Goal: Navigation & Orientation: Find specific page/section

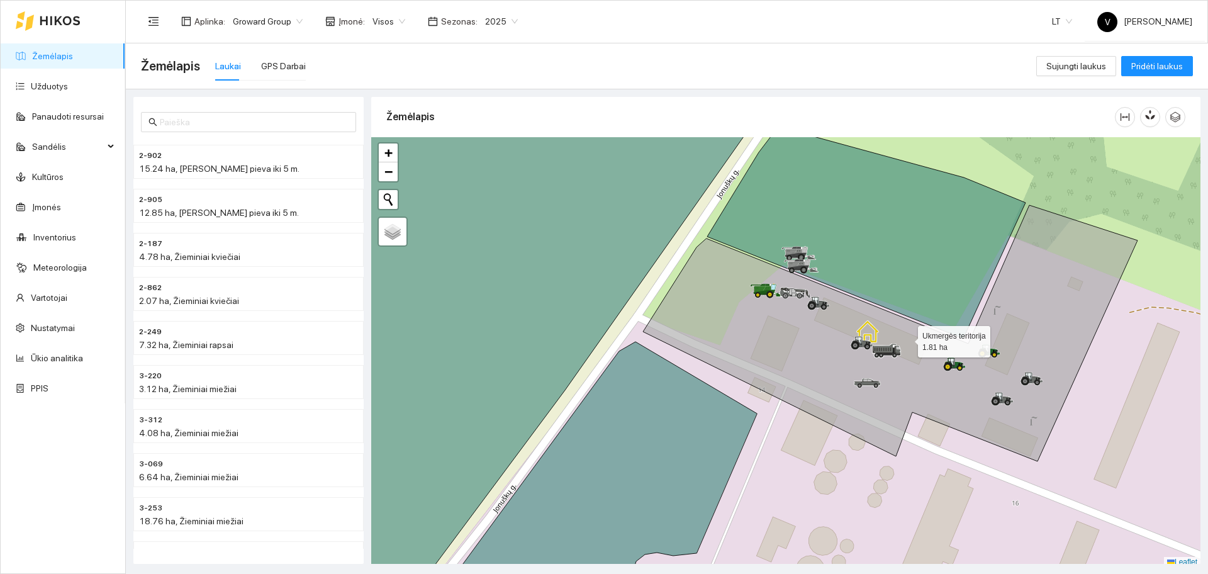
scroll to position [4, 0]
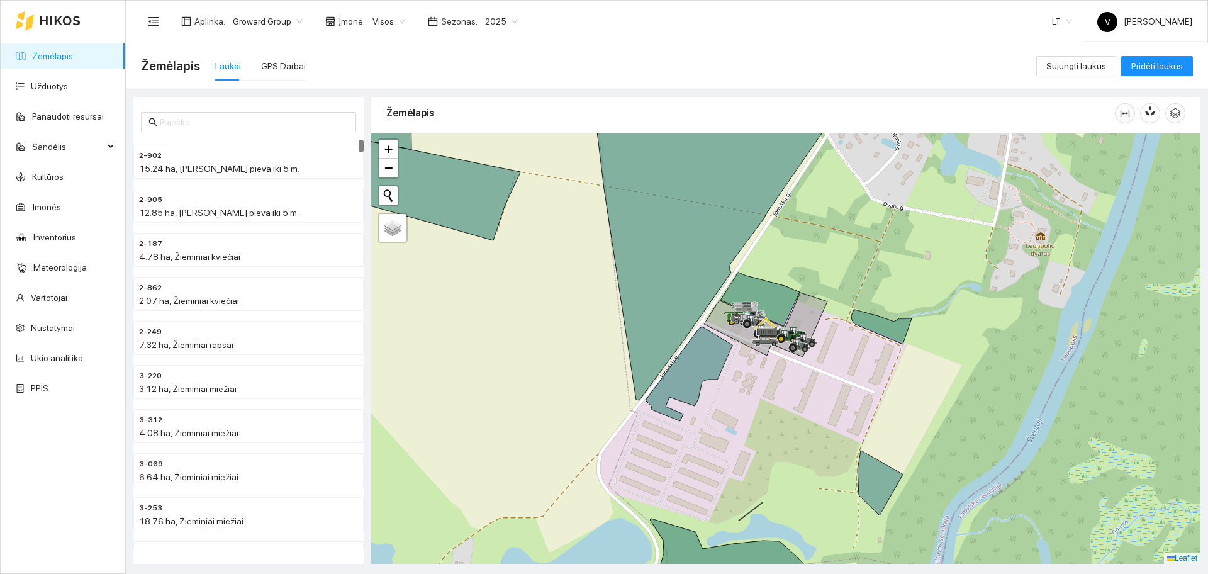
drag, startPoint x: 827, startPoint y: 435, endPoint x: 789, endPoint y: 415, distance: 43.0
click at [789, 415] on div at bounding box center [785, 348] width 829 height 430
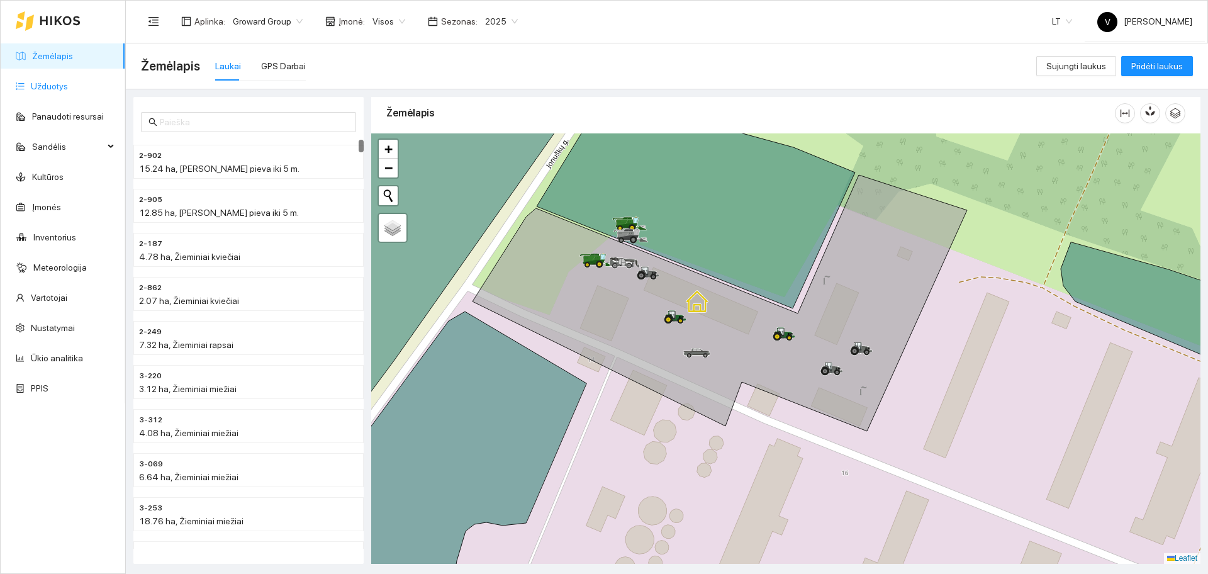
click at [49, 85] on link "Užduotys" at bounding box center [49, 86] width 37 height 10
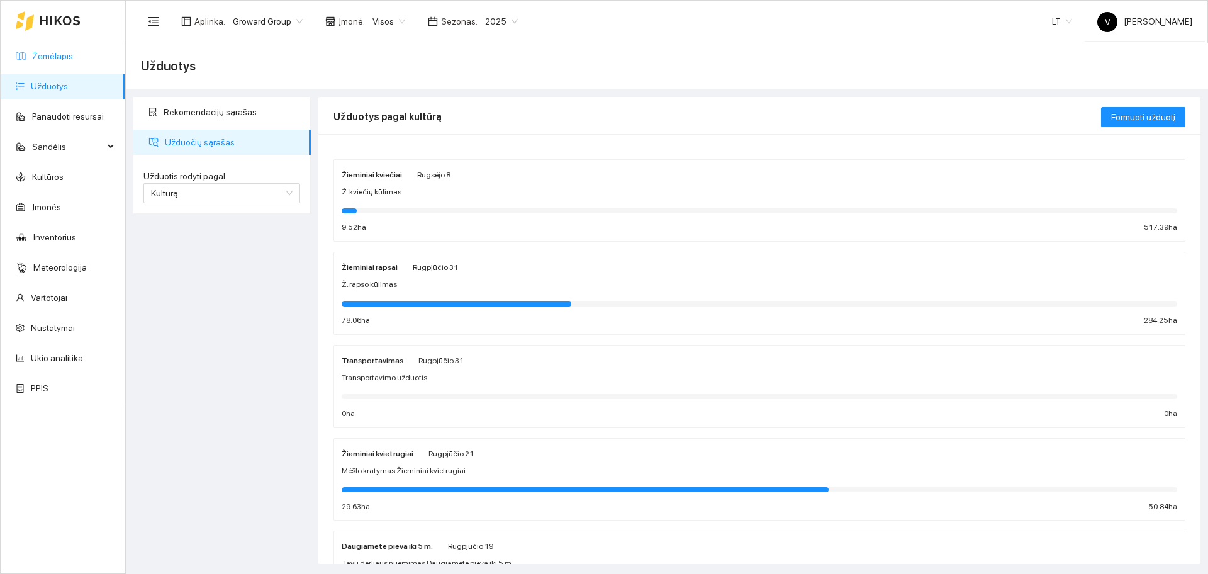
click at [73, 57] on link "Žemėlapis" at bounding box center [52, 56] width 41 height 10
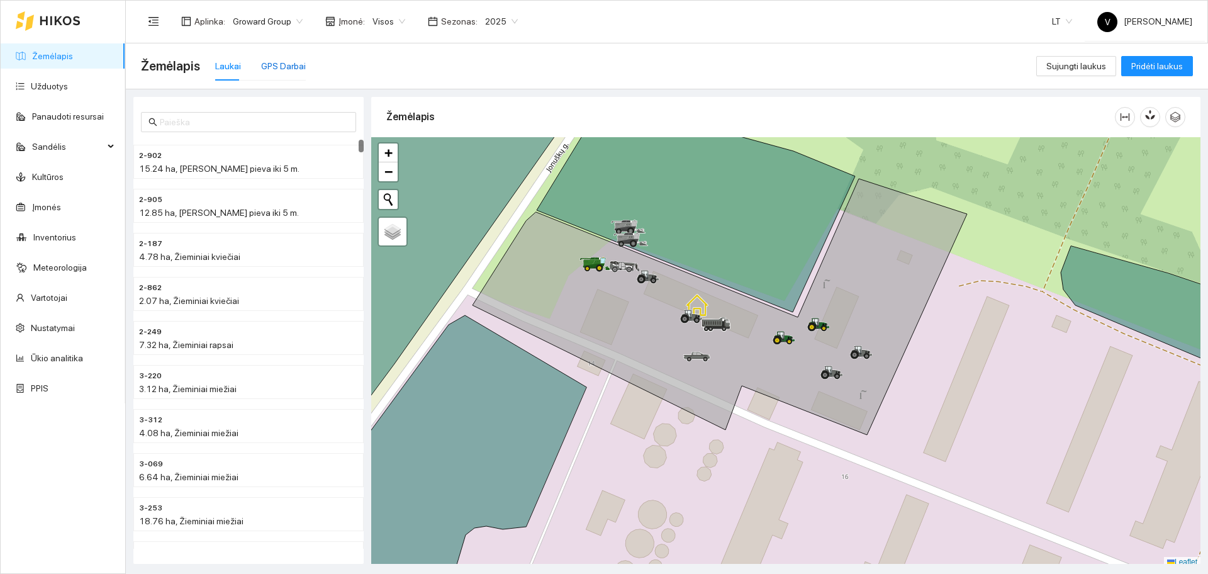
click at [282, 65] on div "GPS Darbai" at bounding box center [283, 66] width 45 height 14
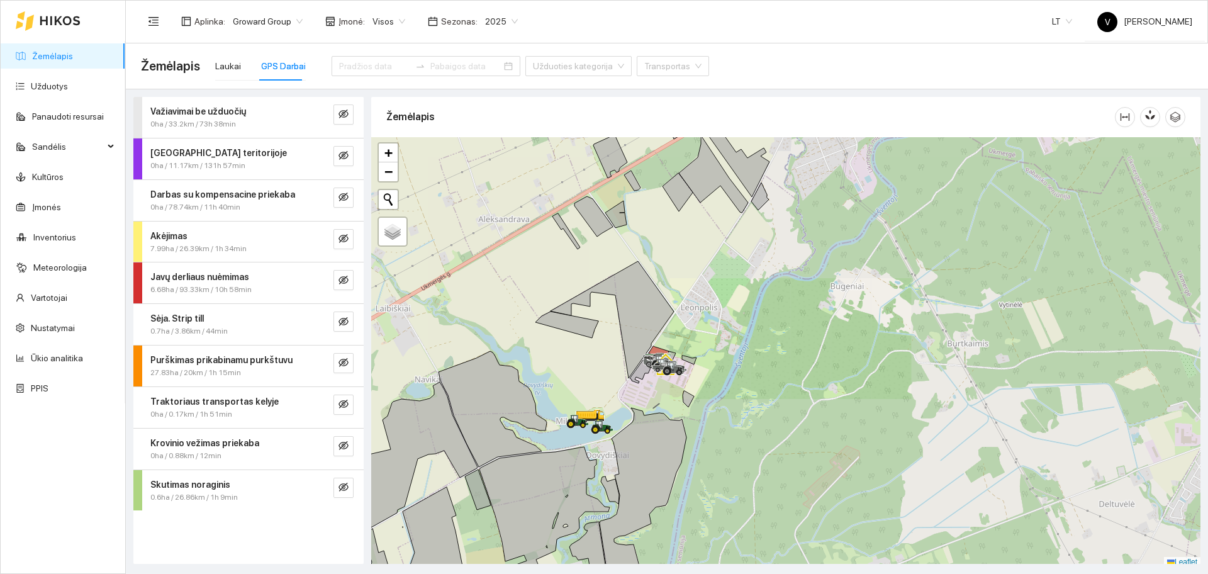
scroll to position [4, 0]
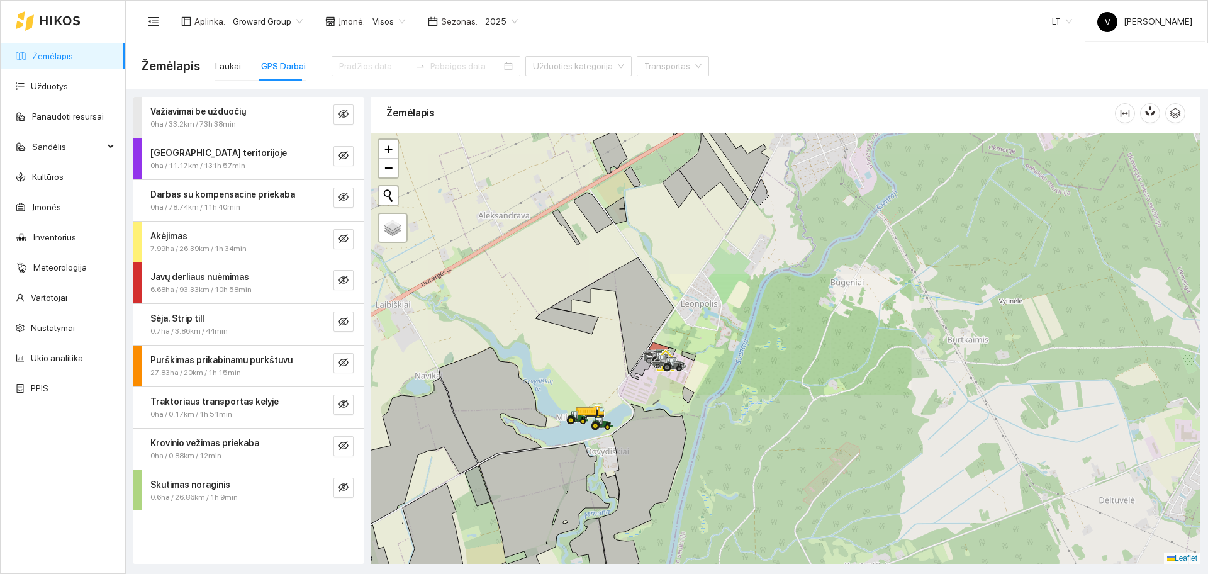
drag, startPoint x: 597, startPoint y: 429, endPoint x: 753, endPoint y: 311, distance: 195.2
click at [613, 416] on icon at bounding box center [602, 423] width 23 height 14
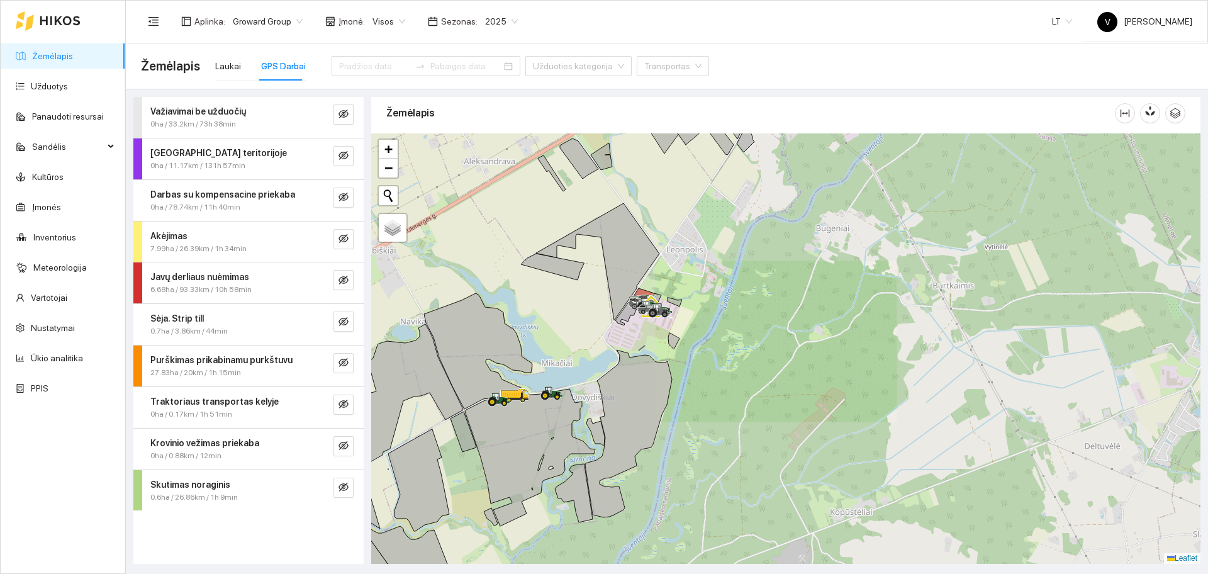
drag, startPoint x: 518, startPoint y: 433, endPoint x: 748, endPoint y: 343, distance: 246.5
click at [748, 344] on div at bounding box center [785, 348] width 829 height 430
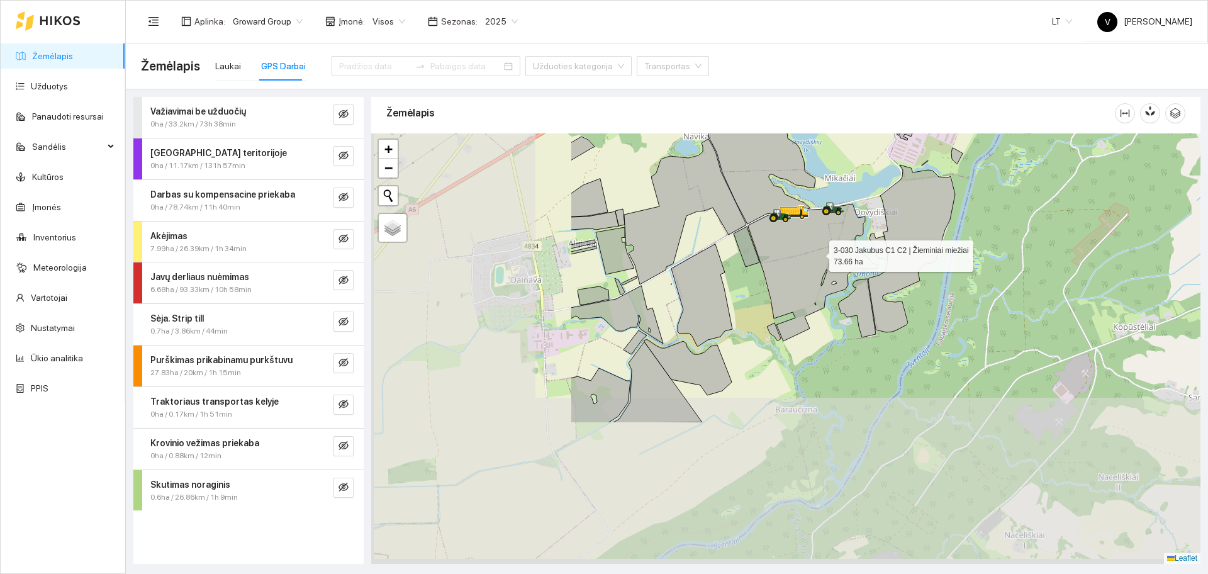
drag, startPoint x: 541, startPoint y: 429, endPoint x: 819, endPoint y: 253, distance: 328.5
click at [819, 253] on icon at bounding box center [813, 272] width 130 height 137
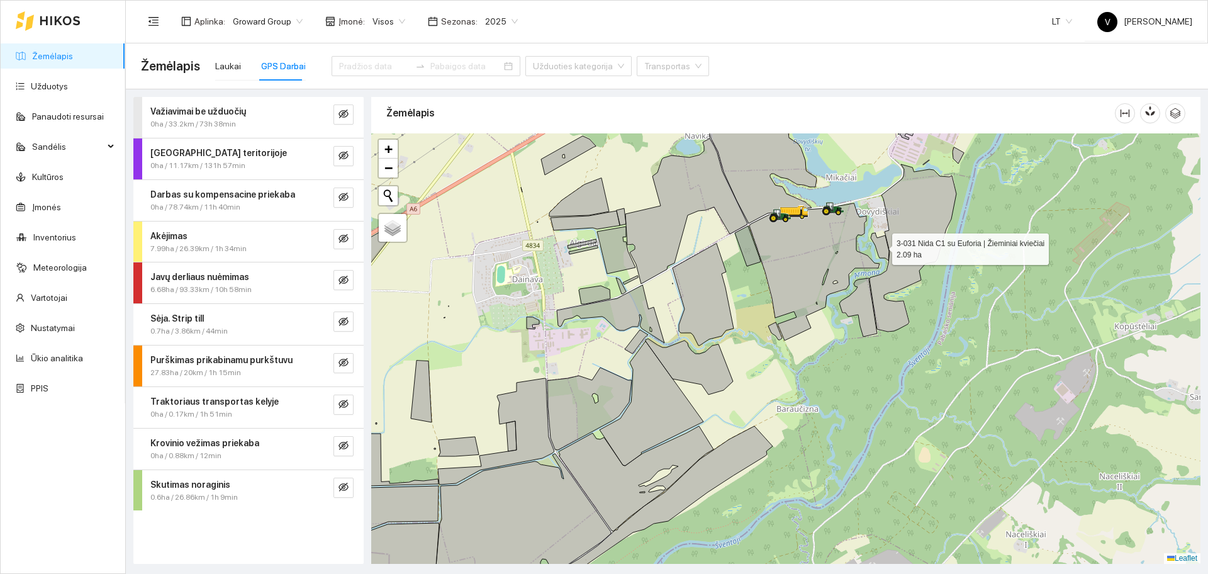
drag, startPoint x: 884, startPoint y: 246, endPoint x: 639, endPoint y: 512, distance: 361.8
click at [870, 260] on icon at bounding box center [879, 247] width 18 height 28
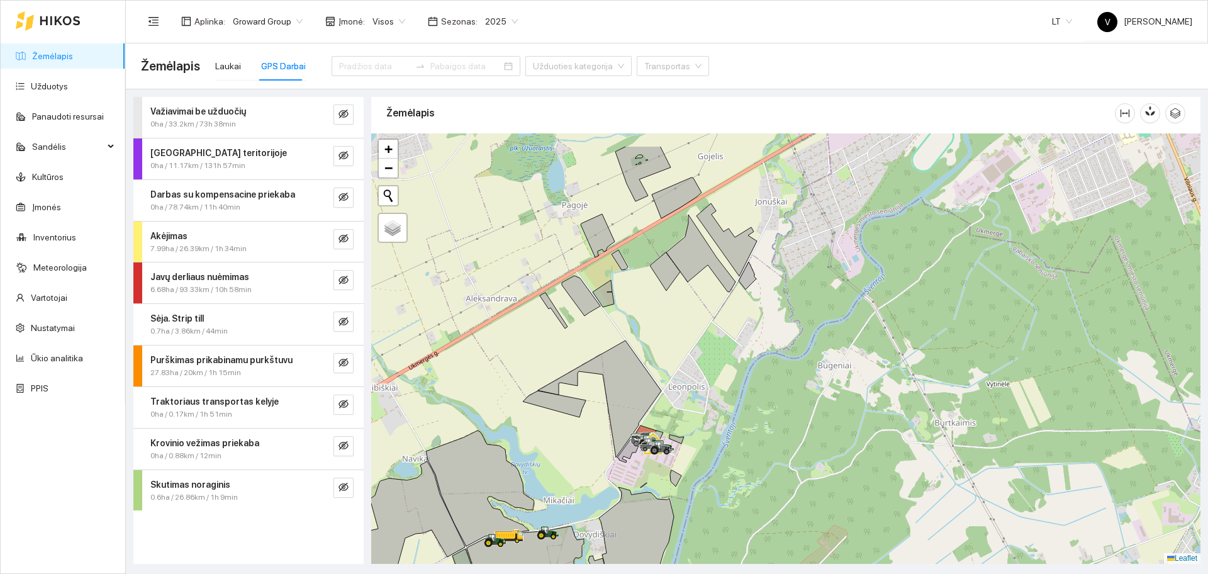
drag, startPoint x: 801, startPoint y: 287, endPoint x: 682, endPoint y: 375, distance: 147.9
click at [749, 373] on div at bounding box center [785, 348] width 829 height 430
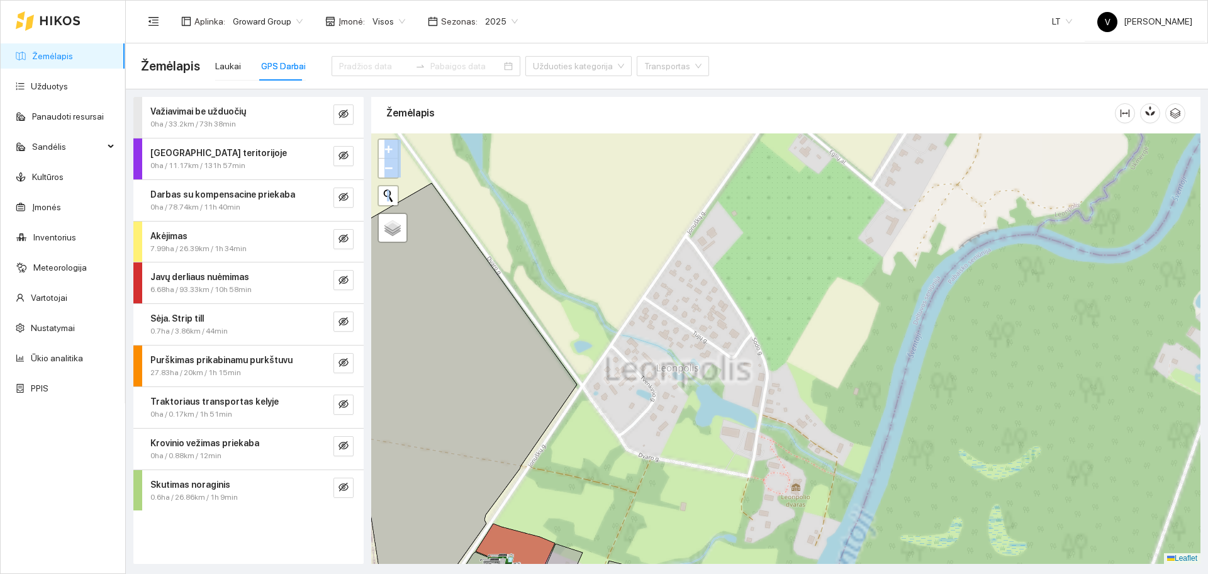
drag, startPoint x: 635, startPoint y: 450, endPoint x: 688, endPoint y: 377, distance: 90.6
click at [802, 296] on div at bounding box center [785, 348] width 829 height 430
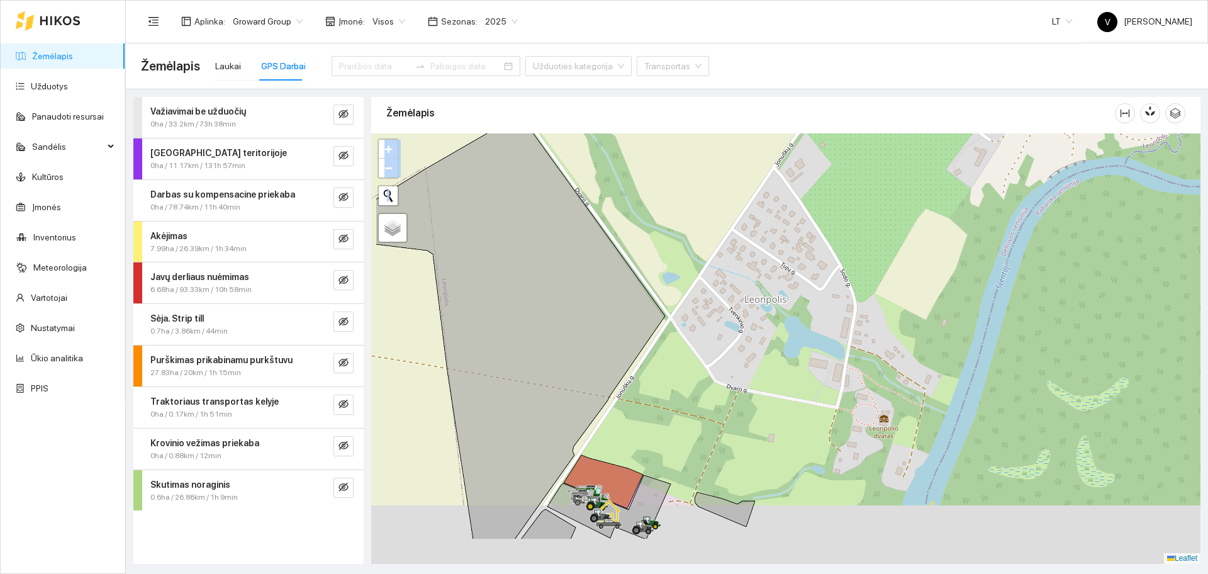
drag, startPoint x: 584, startPoint y: 425, endPoint x: 800, endPoint y: 263, distance: 270.4
click at [799, 264] on div at bounding box center [785, 348] width 829 height 430
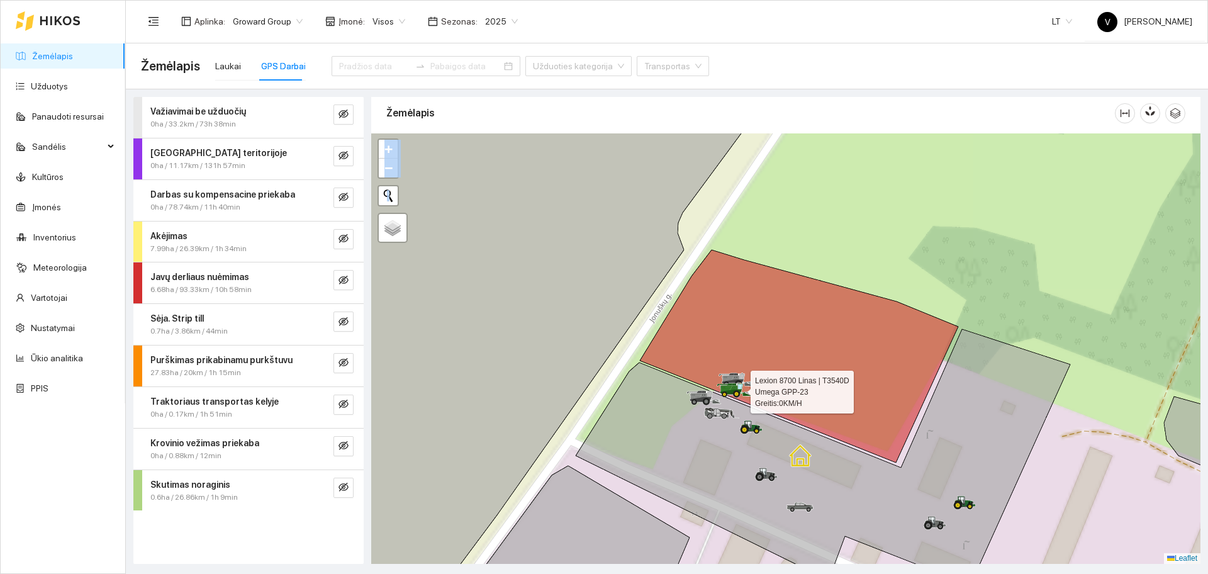
drag, startPoint x: 749, startPoint y: 394, endPoint x: 792, endPoint y: 329, distance: 78.5
click at [752, 392] on icon at bounding box center [747, 394] width 9 height 4
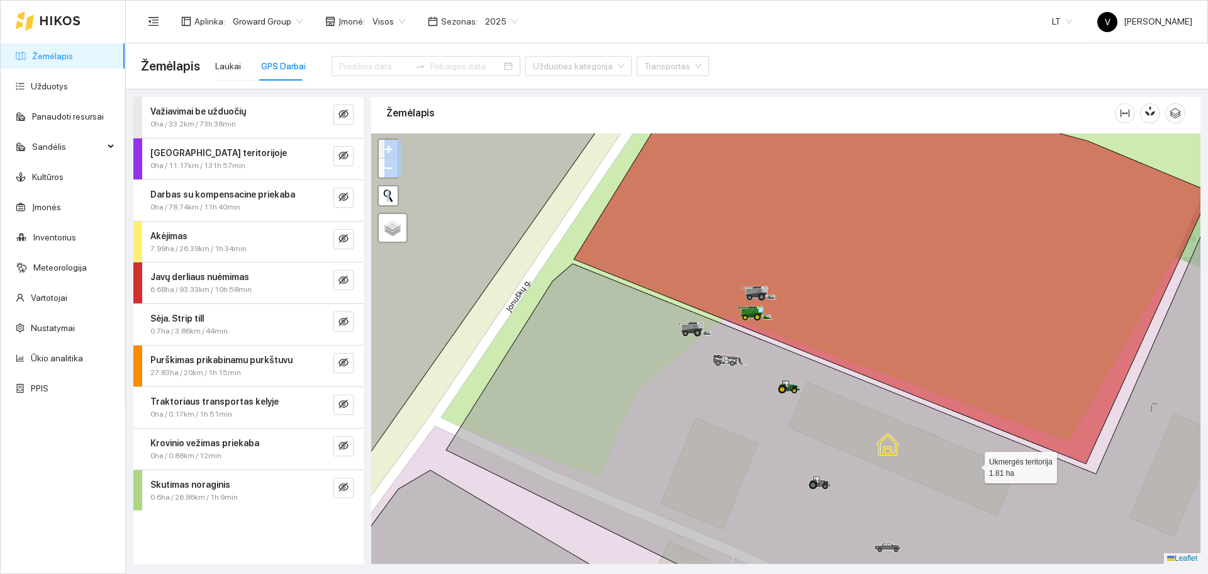
drag, startPoint x: 889, startPoint y: 459, endPoint x: 849, endPoint y: 335, distance: 130.3
click at [851, 336] on icon at bounding box center [865, 402] width 838 height 411
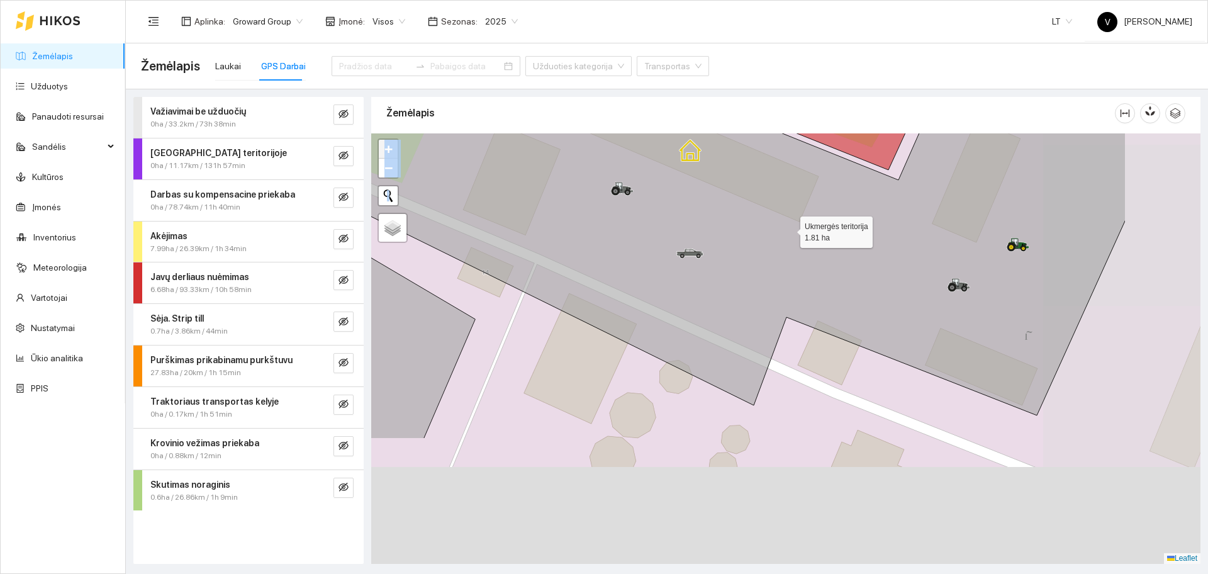
drag, startPoint x: 962, startPoint y: 397, endPoint x: 773, endPoint y: 232, distance: 250.9
click at [773, 232] on icon at bounding box center [686, 168] width 877 height 494
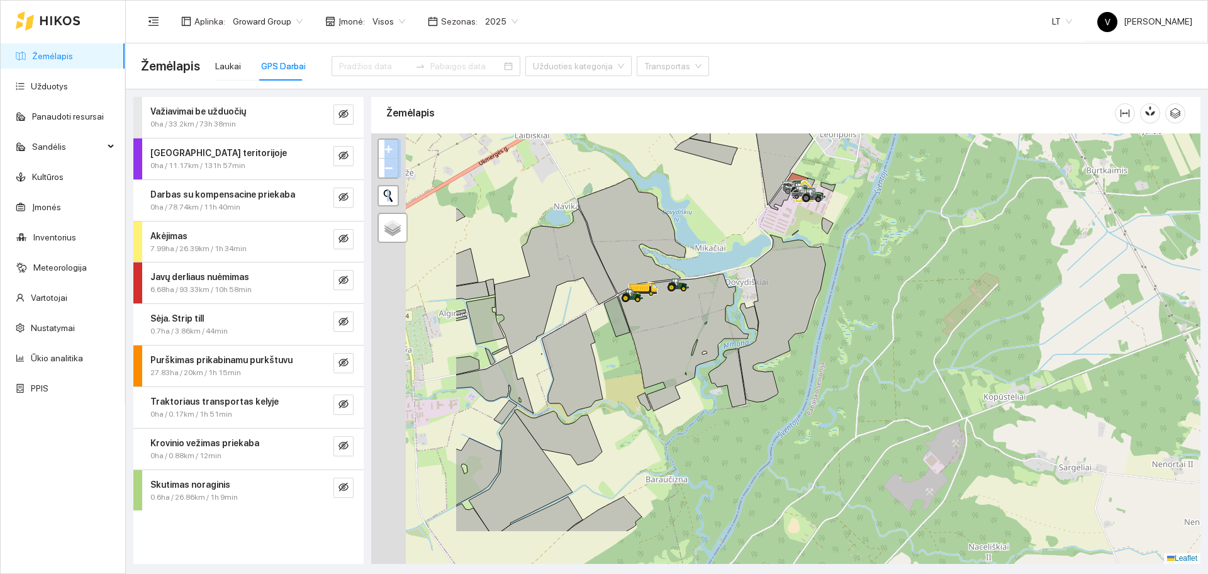
drag, startPoint x: 584, startPoint y: 387, endPoint x: 816, endPoint y: 297, distance: 248.9
click at [758, 303] on icon at bounding box center [749, 317] width 18 height 28
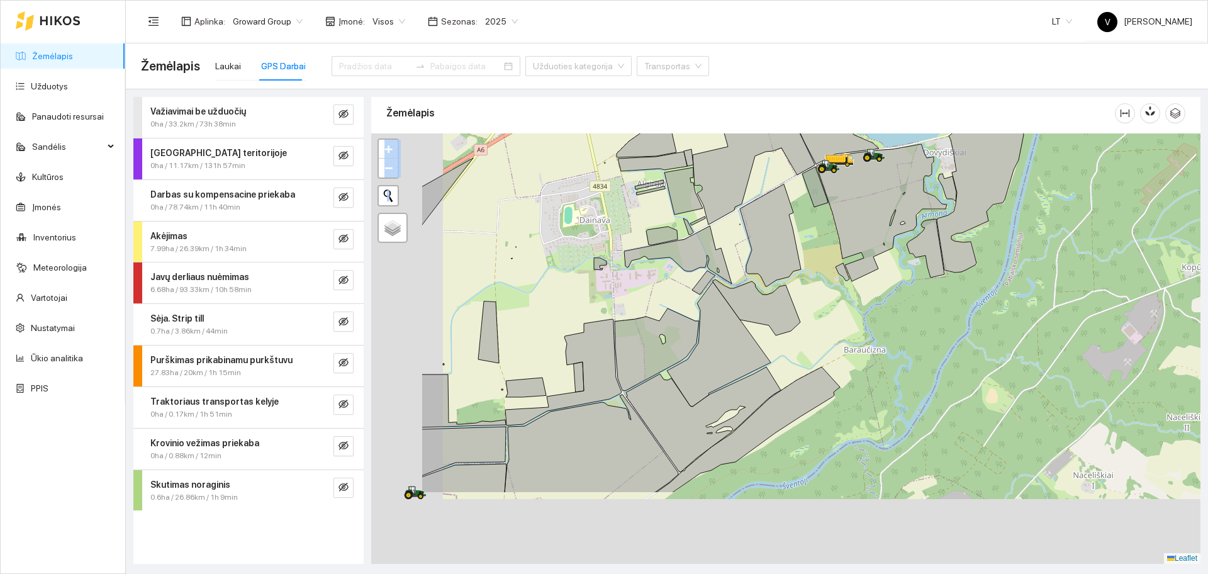
drag, startPoint x: 685, startPoint y: 396, endPoint x: 830, endPoint y: 263, distance: 196.8
click at [830, 263] on div at bounding box center [785, 348] width 829 height 430
